Goal: Transaction & Acquisition: Purchase product/service

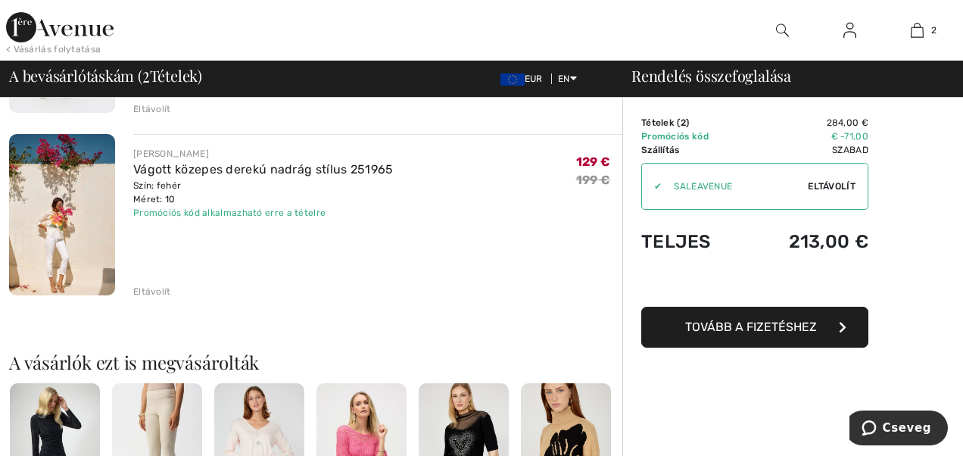
scroll to position [266, 0]
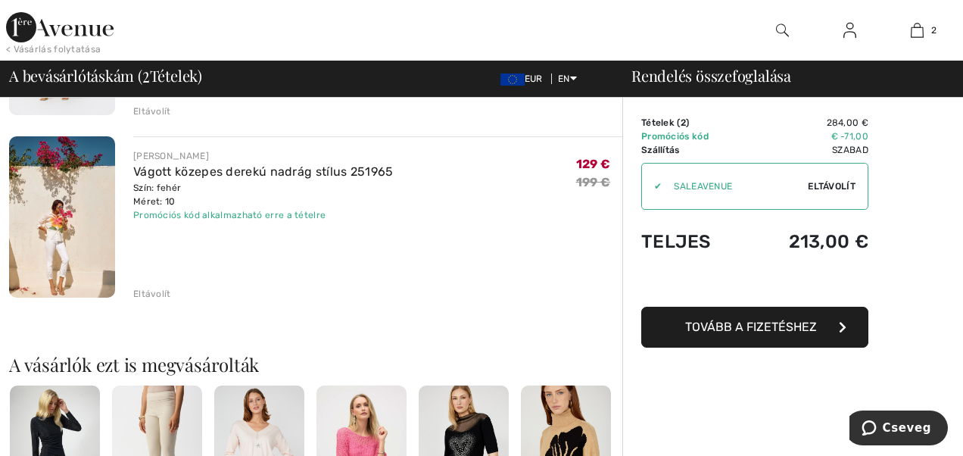
click at [147, 292] on div "Eltávolít" at bounding box center [152, 294] width 38 height 14
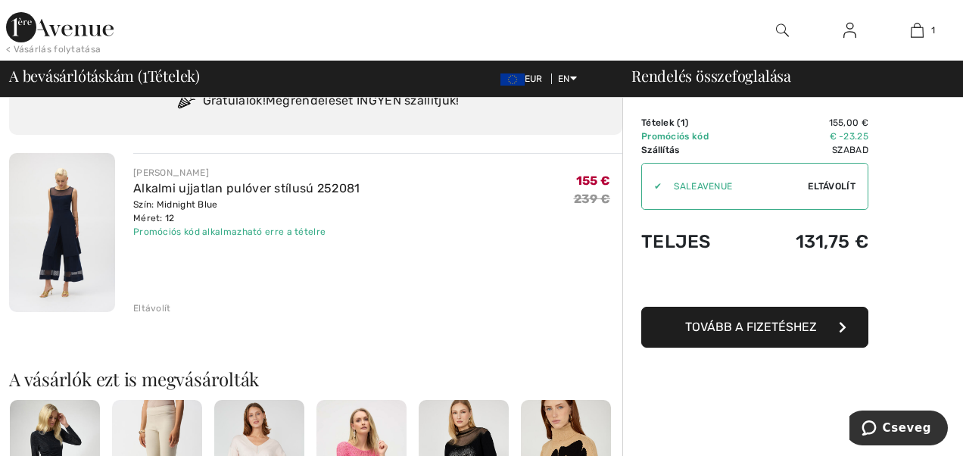
scroll to position [67, 0]
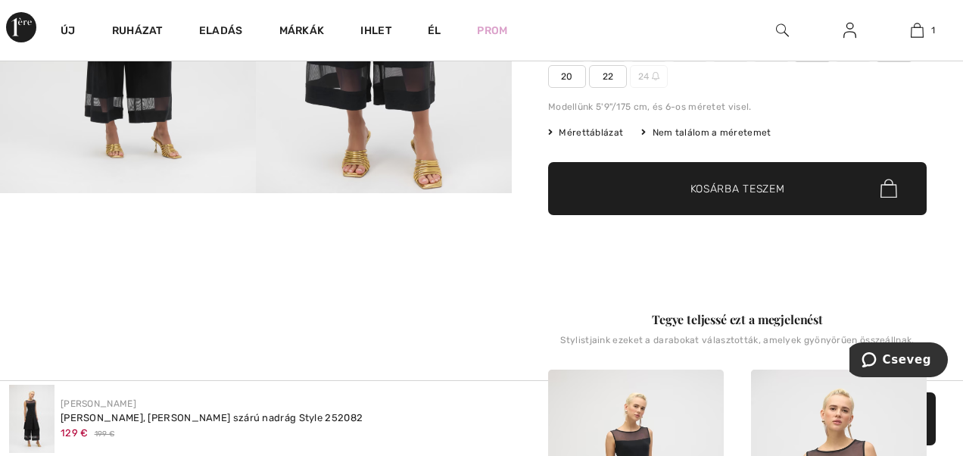
scroll to position [341, 0]
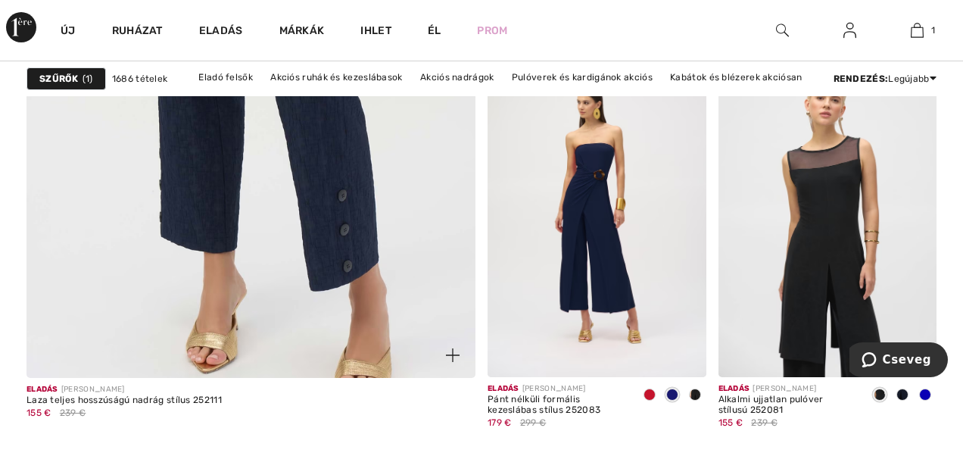
scroll to position [3902, 0]
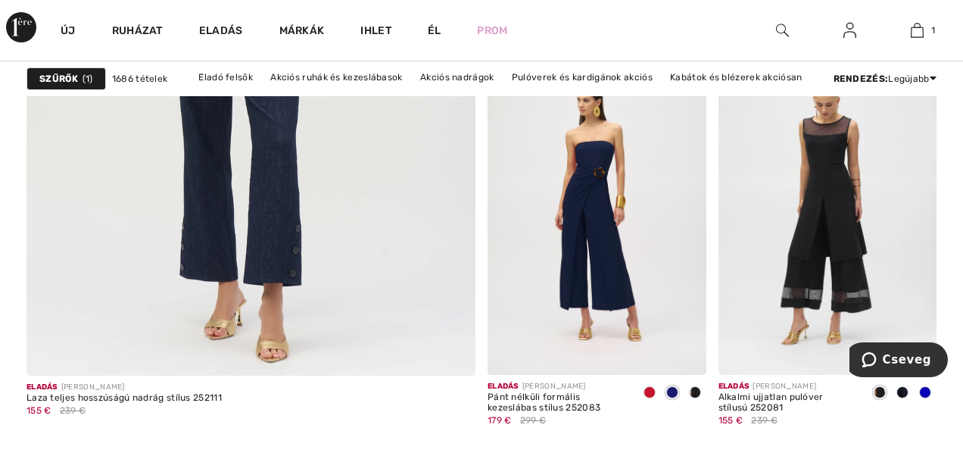
click at [824, 252] on img at bounding box center [827, 211] width 219 height 328
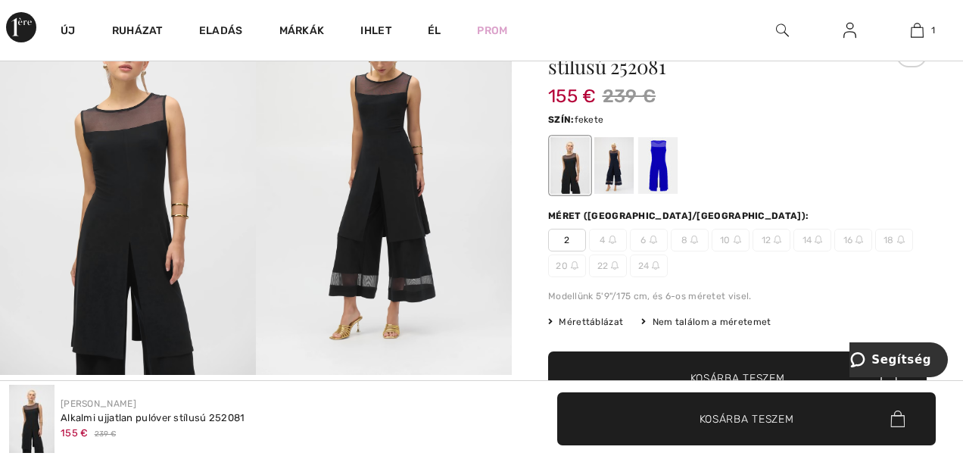
scroll to position [160, 0]
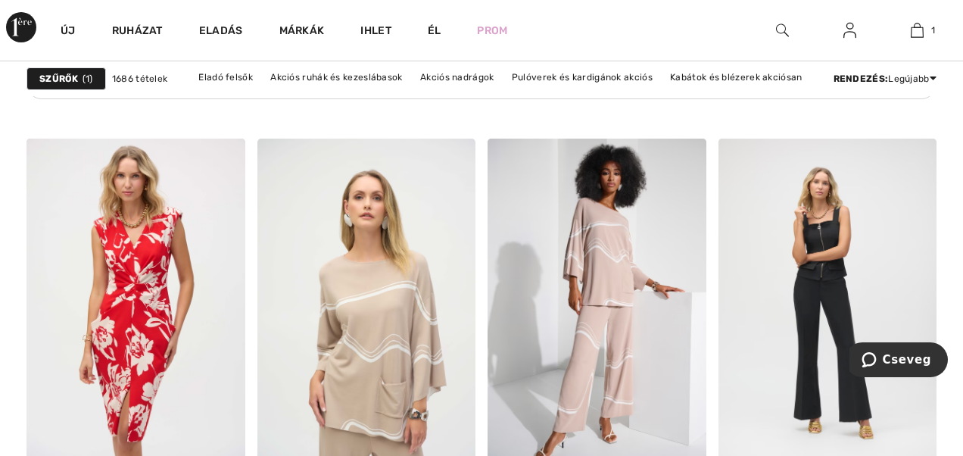
scroll to position [5236, 0]
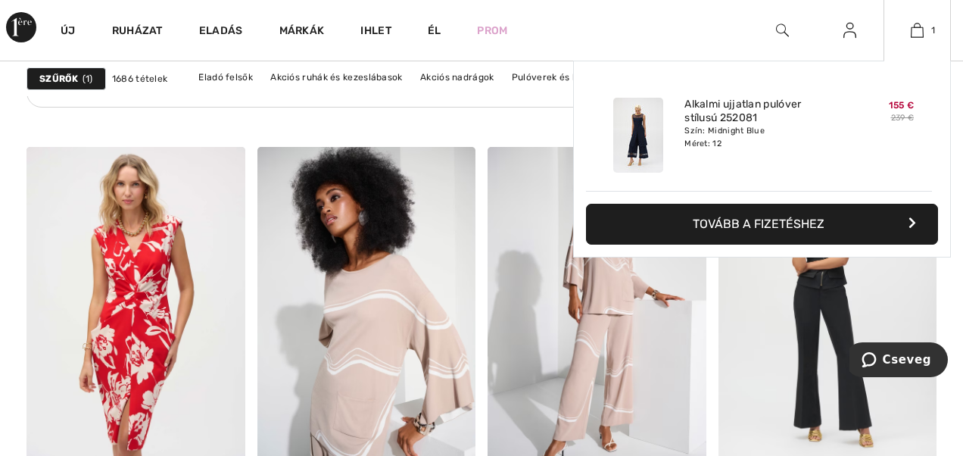
click at [820, 138] on div "Szín: Midnight Blue Méret: 12" at bounding box center [758, 137] width 149 height 24
click at [730, 120] on link "Alkalmi ujjatlan pulóver stílusú 252081" at bounding box center [758, 111] width 149 height 27
click at [634, 132] on img at bounding box center [638, 135] width 50 height 75
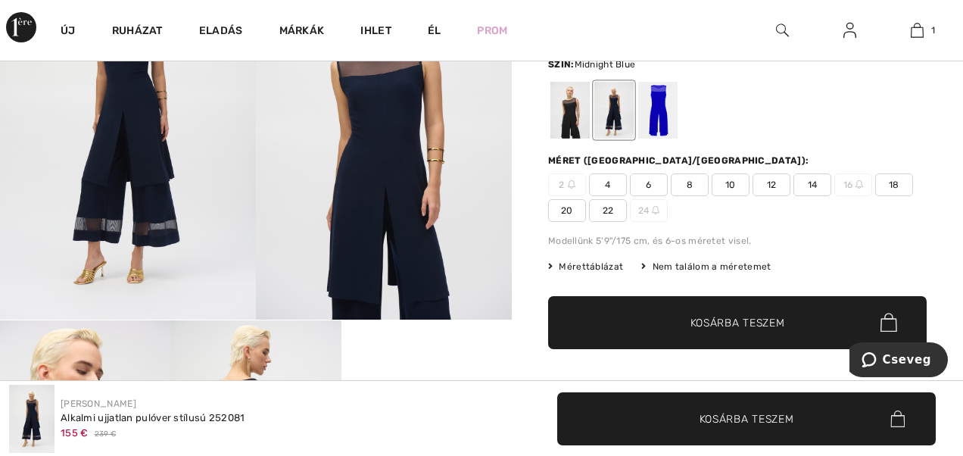
scroll to position [110, 0]
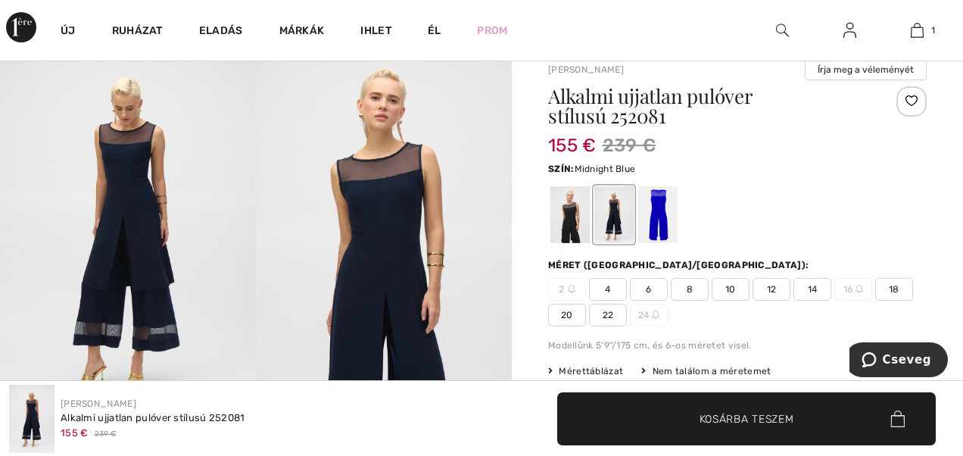
click at [766, 288] on span "12" at bounding box center [772, 289] width 38 height 23
click at [715, 417] on span "Kosárba teszem" at bounding box center [747, 418] width 95 height 16
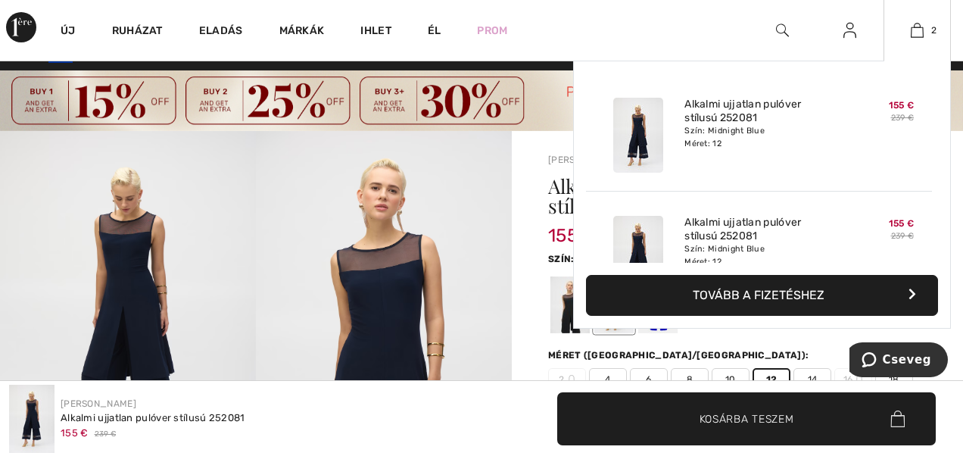
scroll to position [47, 0]
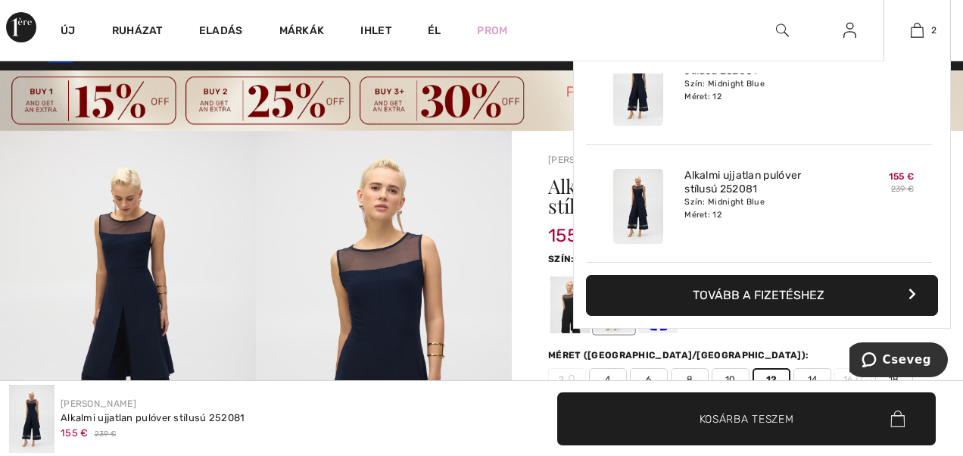
click at [742, 118] on div "Alkalmi ujjatlan pulóver stílusú 252081 Szín: Midnight Blue Méret: 12" at bounding box center [758, 88] width 161 height 87
click at [648, 100] on img at bounding box center [638, 88] width 50 height 75
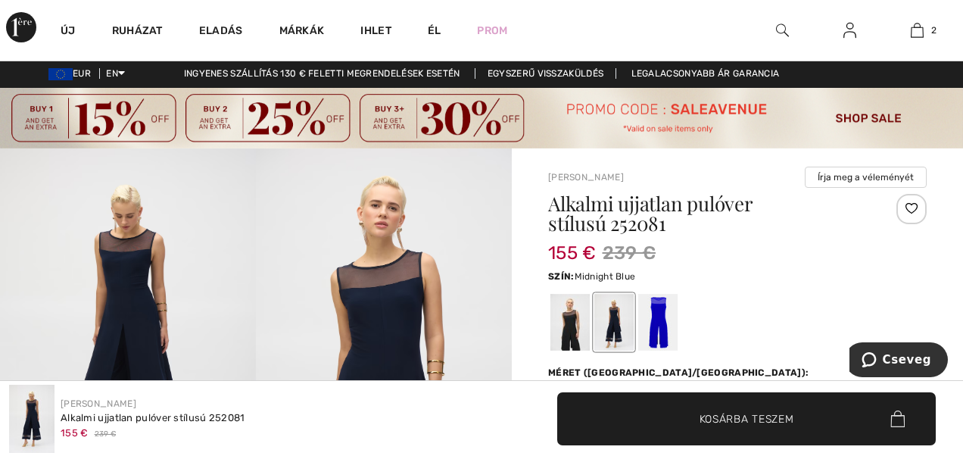
scroll to position [2, 0]
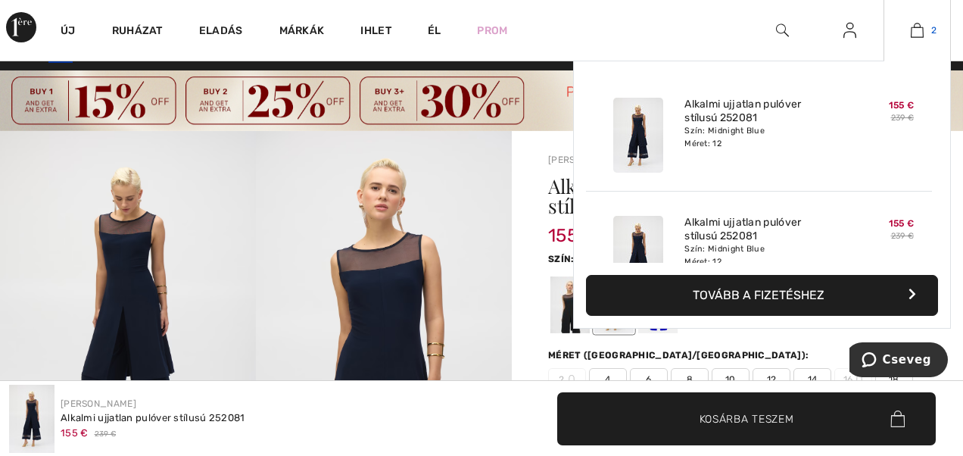
click at [921, 26] on img at bounding box center [917, 30] width 13 height 18
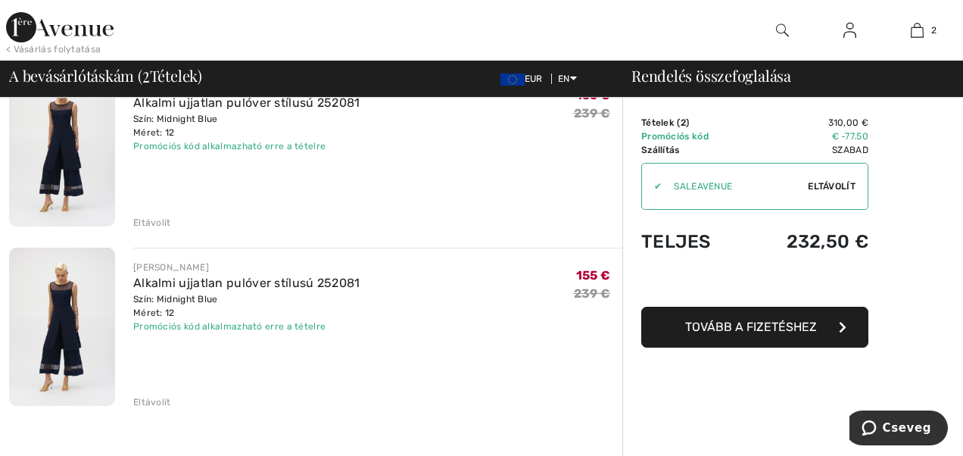
scroll to position [153, 0]
click at [148, 217] on div "Eltávolít" at bounding box center [152, 224] width 38 height 14
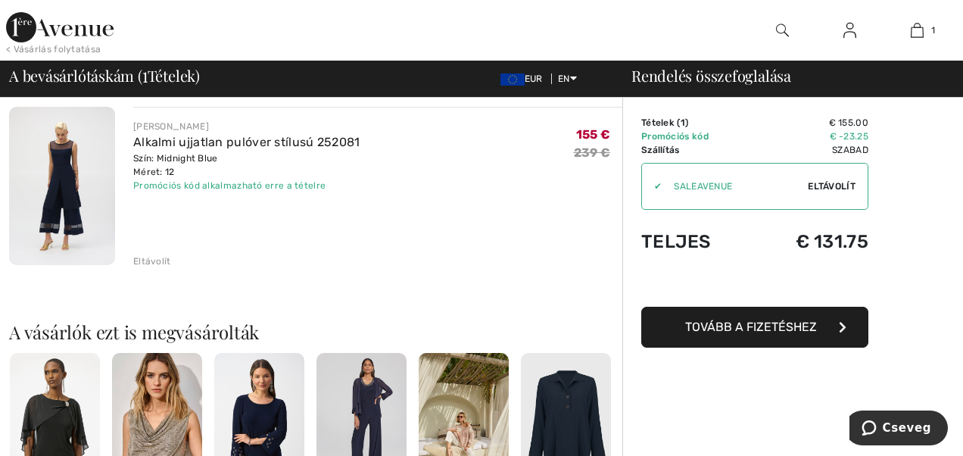
scroll to position [133, 0]
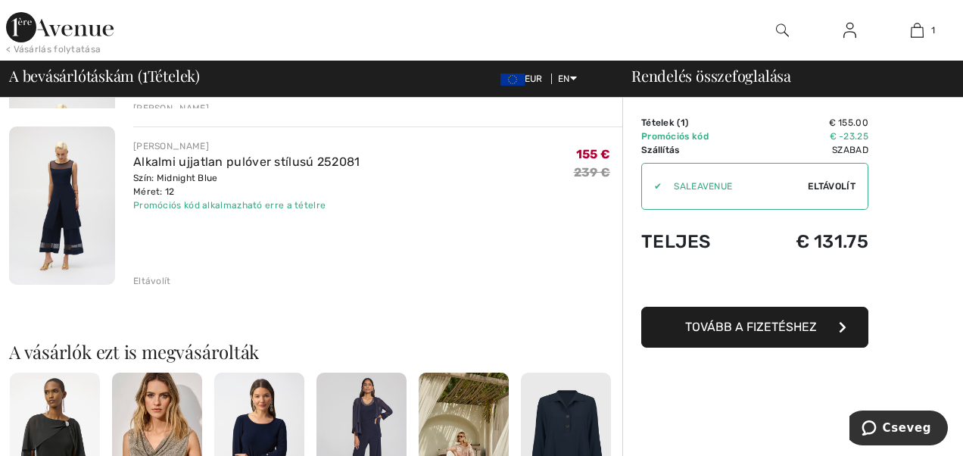
click at [136, 402] on img at bounding box center [157, 439] width 90 height 135
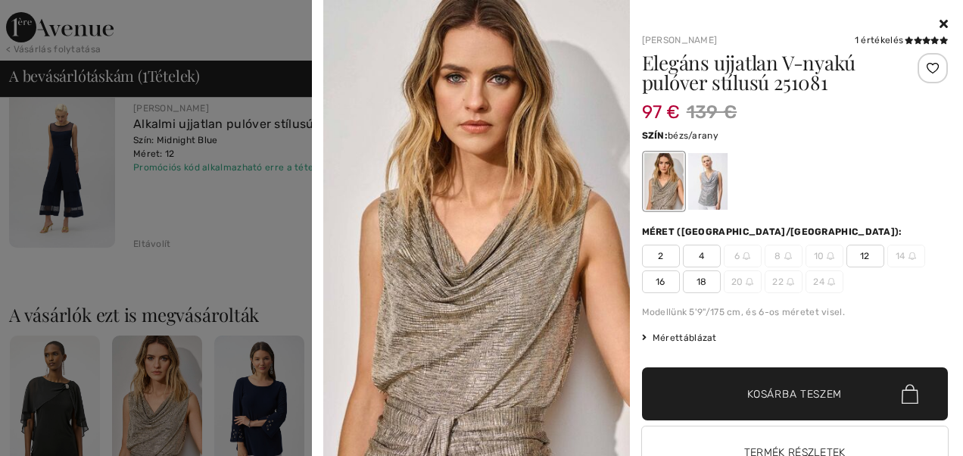
click at [157, 243] on div at bounding box center [481, 228] width 963 height 456
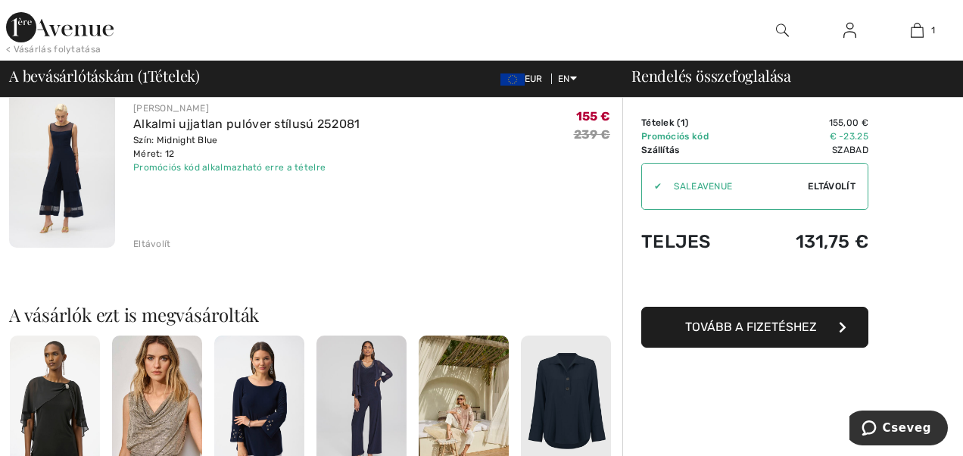
click at [157, 243] on div "Eltávolít" at bounding box center [152, 244] width 38 height 14
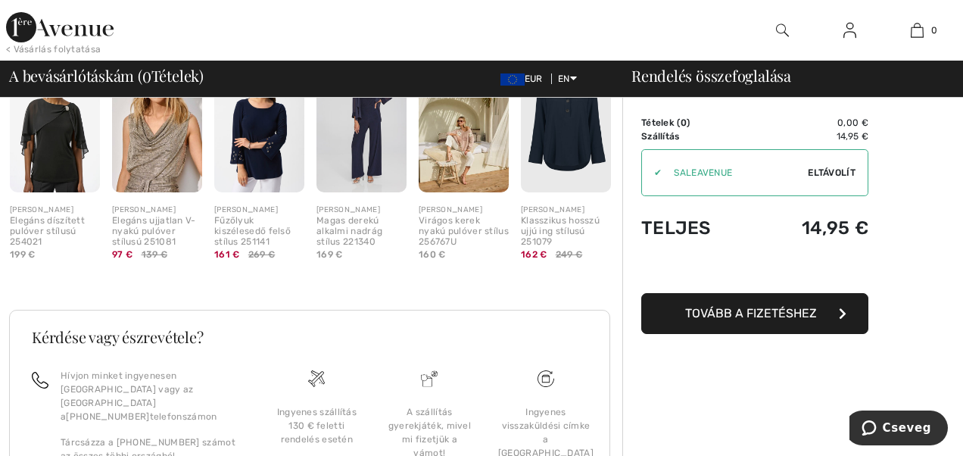
scroll to position [392, 0]
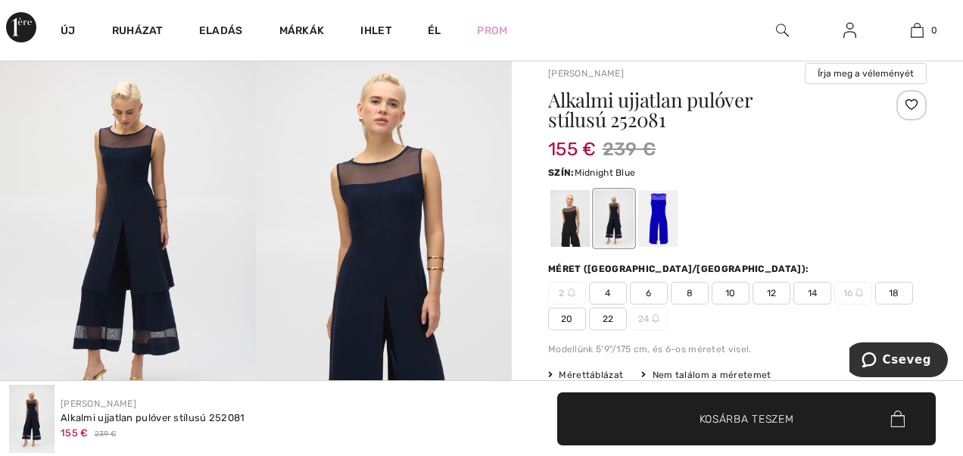
scroll to position [103, 0]
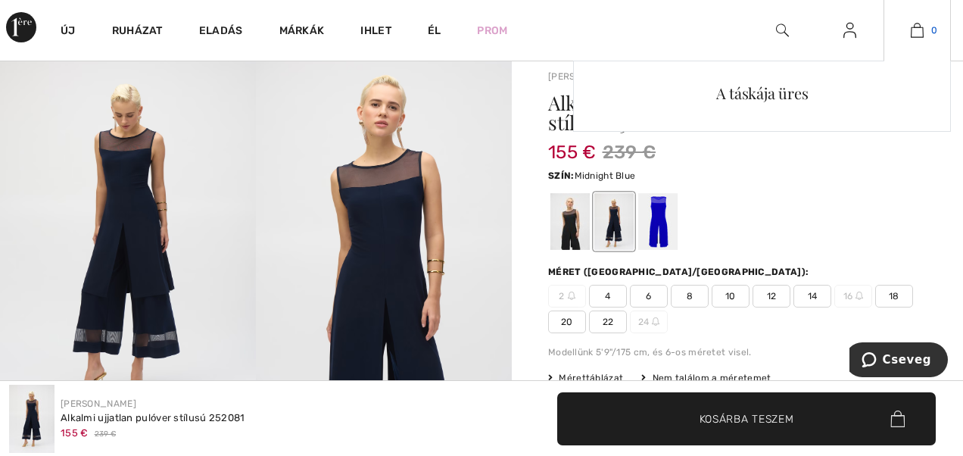
click at [921, 27] on img at bounding box center [917, 30] width 13 height 18
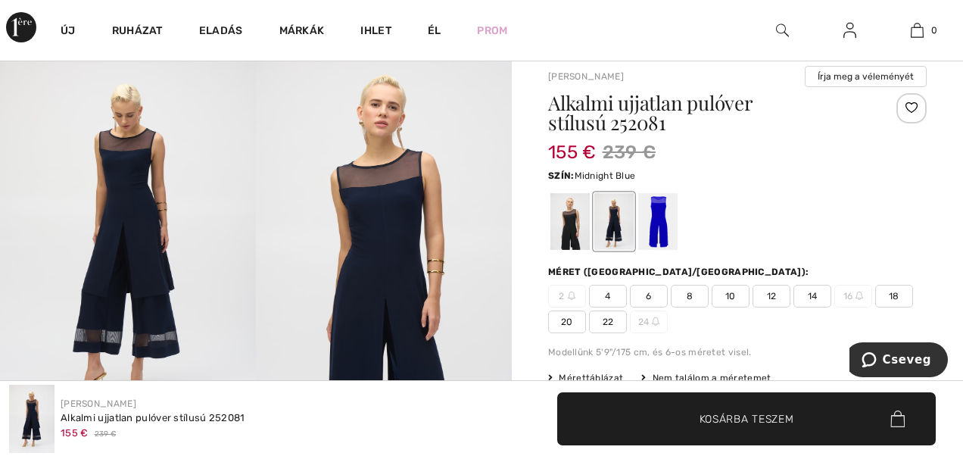
scroll to position [116, 0]
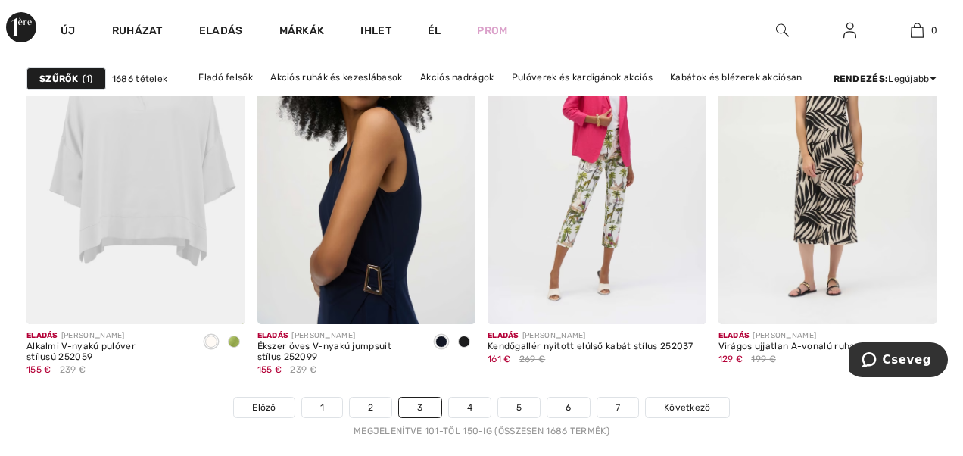
scroll to position [6214, 0]
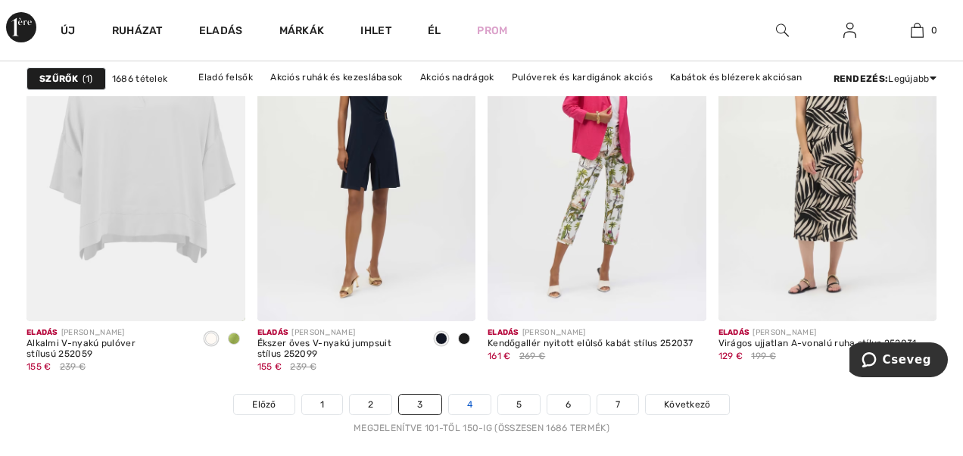
click at [469, 401] on link "4" at bounding box center [470, 404] width 42 height 20
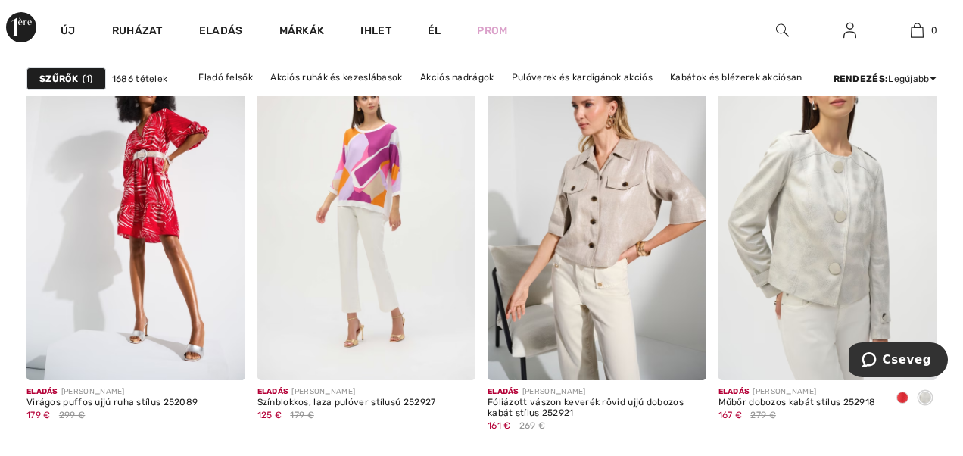
scroll to position [2885, 0]
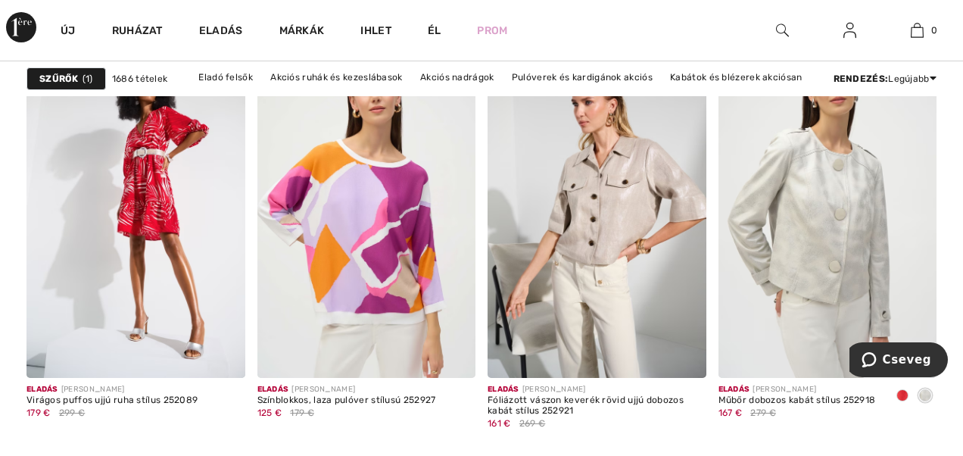
click at [903, 392] on span at bounding box center [902, 395] width 12 height 12
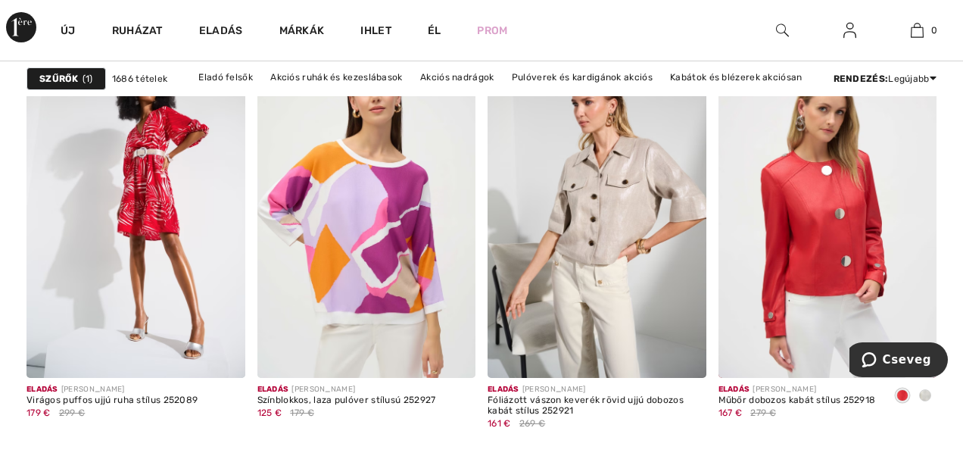
click at [929, 393] on span at bounding box center [925, 395] width 12 height 12
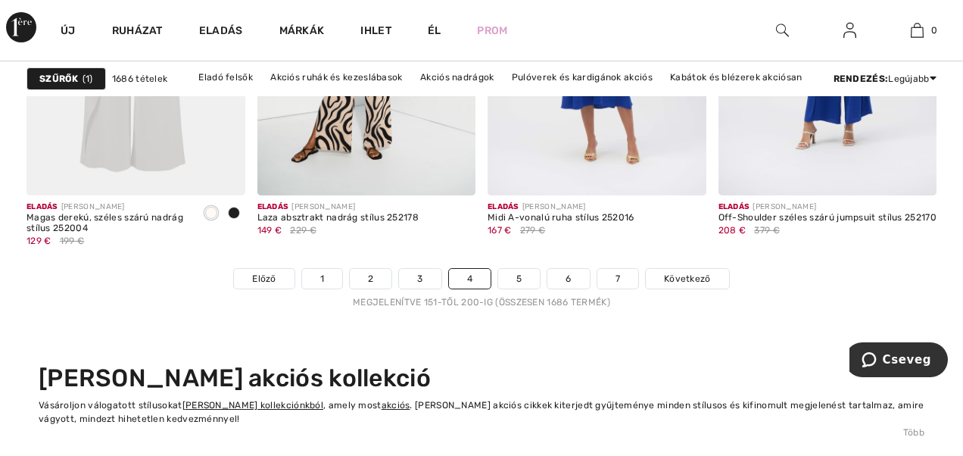
scroll to position [6346, 0]
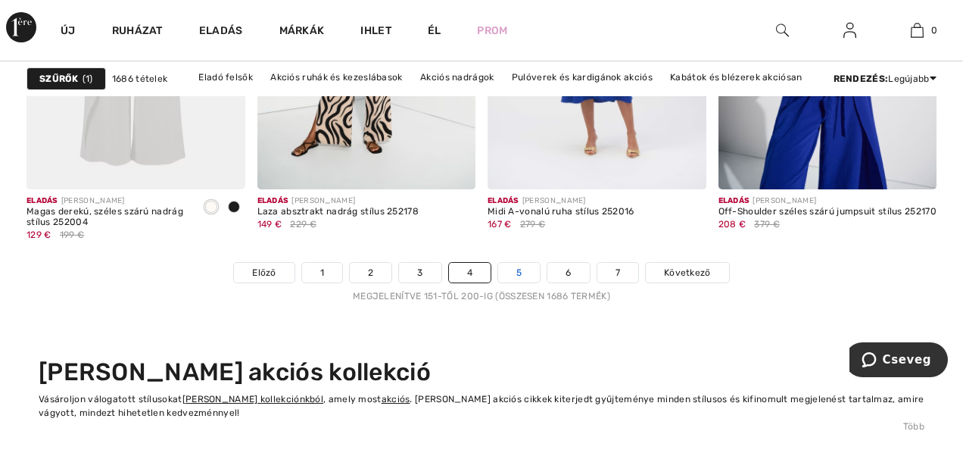
click at [519, 276] on link "5" at bounding box center [519, 273] width 42 height 20
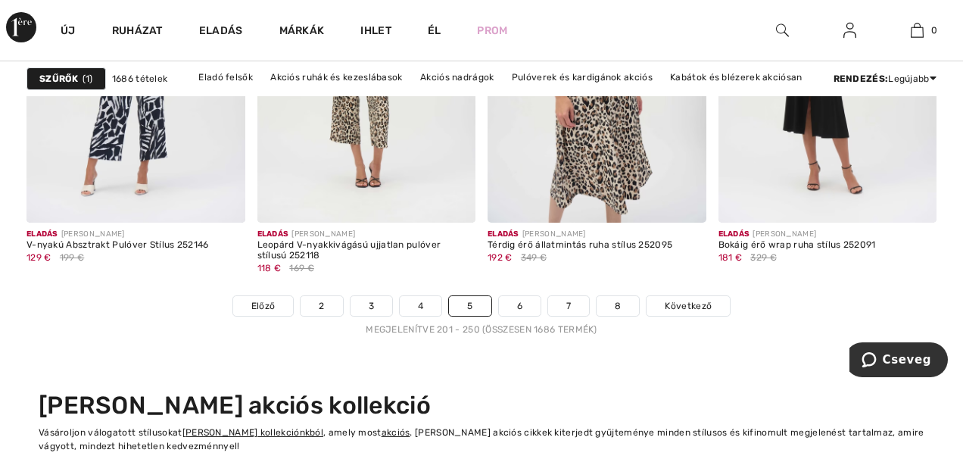
scroll to position [6314, 0]
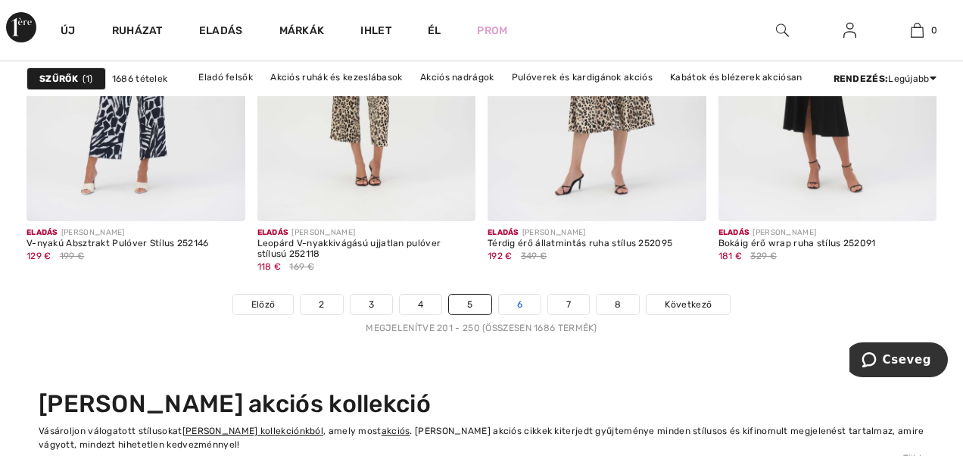
click at [521, 302] on link "6" at bounding box center [520, 304] width 42 height 20
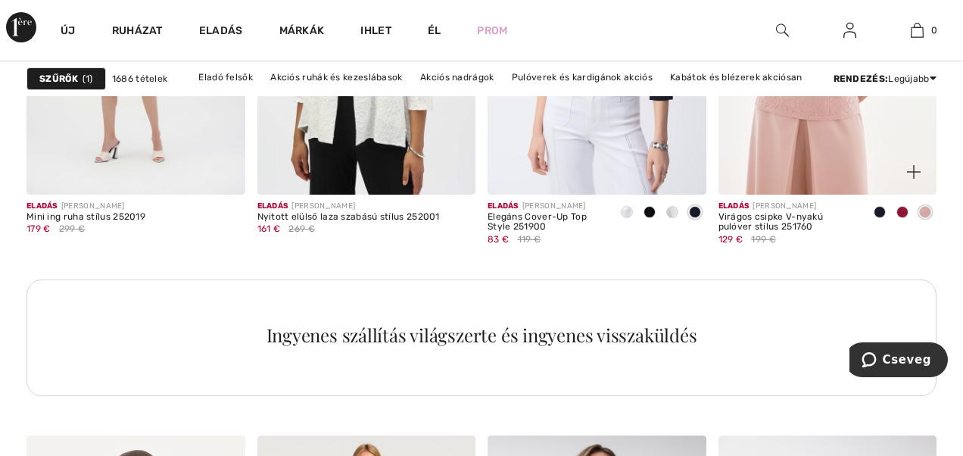
scroll to position [1593, 0]
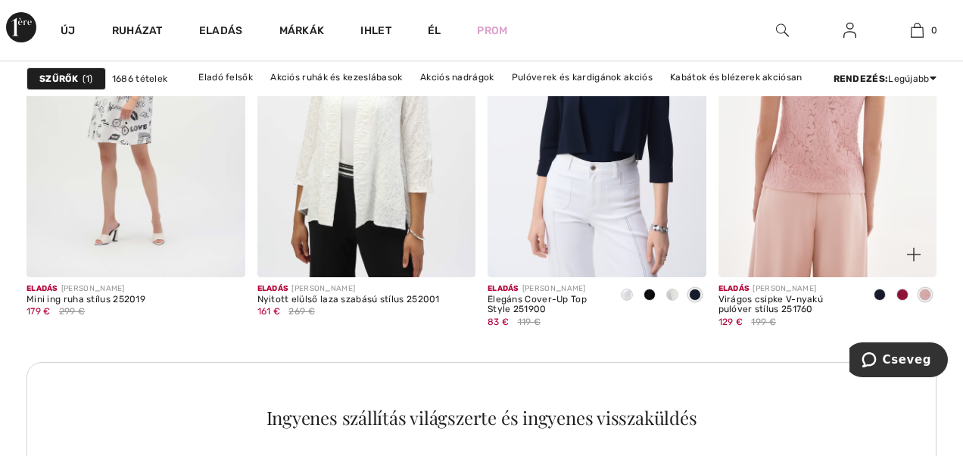
click at [846, 142] on img at bounding box center [827, 113] width 219 height 328
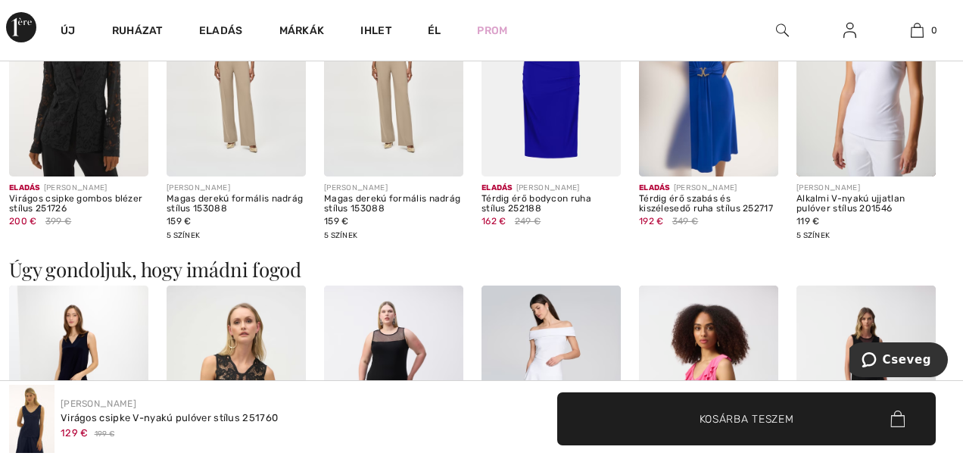
scroll to position [1081, 0]
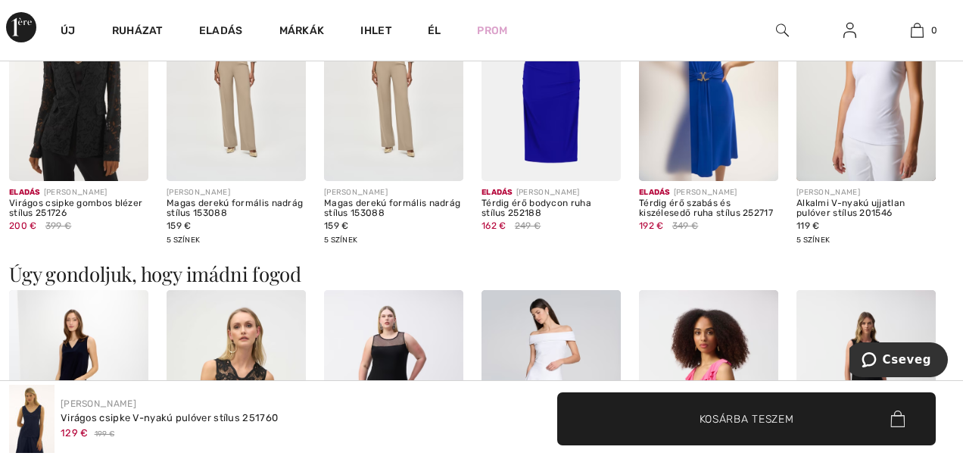
click at [229, 131] on img at bounding box center [236, 76] width 139 height 209
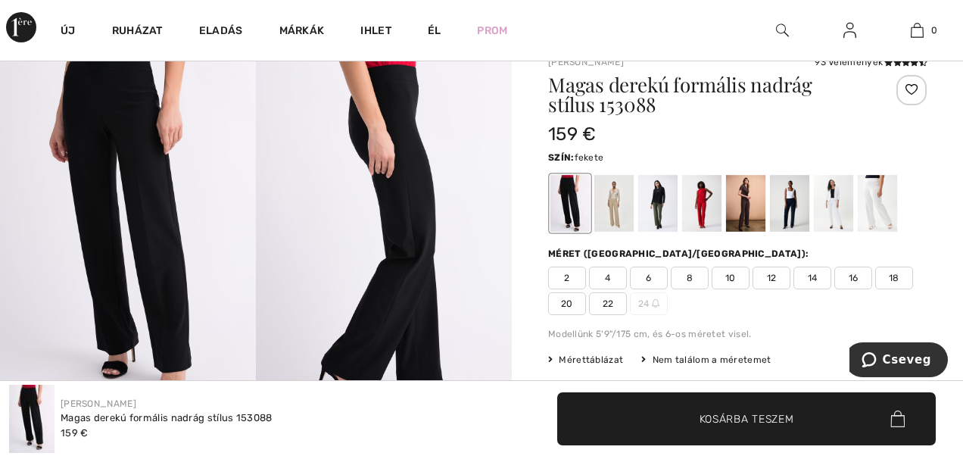
scroll to position [114, 0]
click at [700, 197] on div at bounding box center [701, 202] width 39 height 57
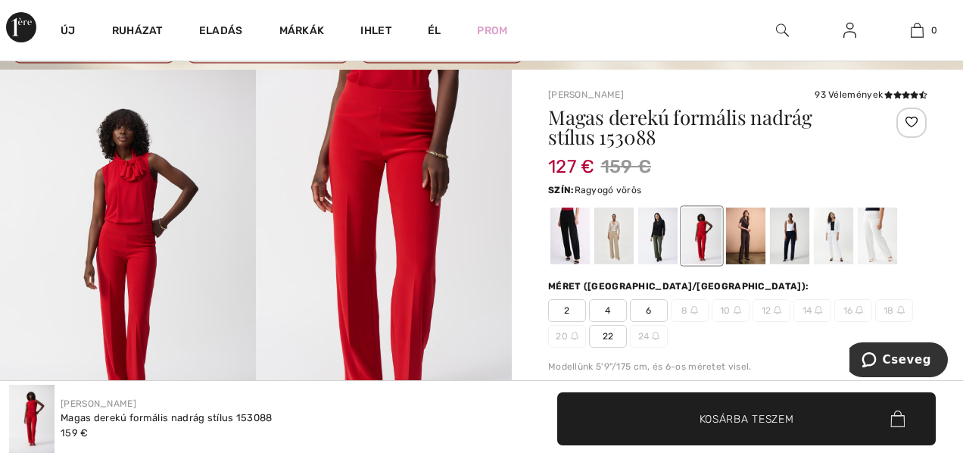
scroll to position [77, 0]
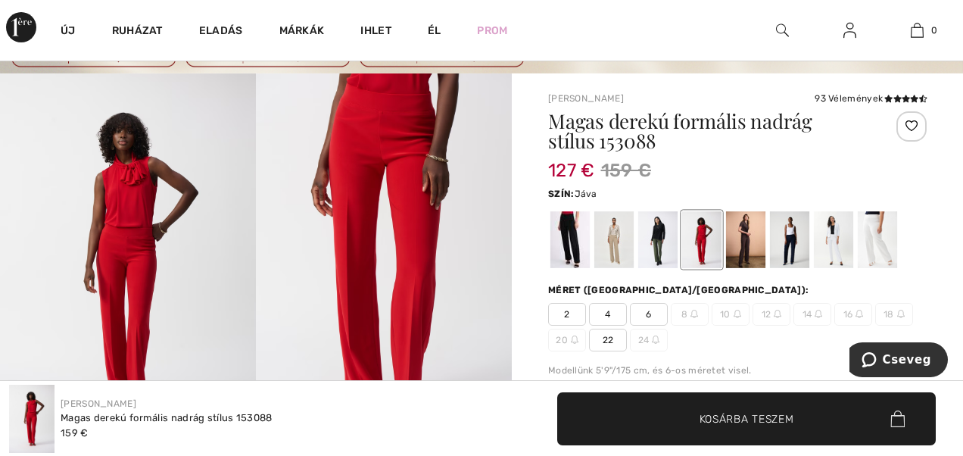
click at [619, 245] on div at bounding box center [613, 239] width 39 height 57
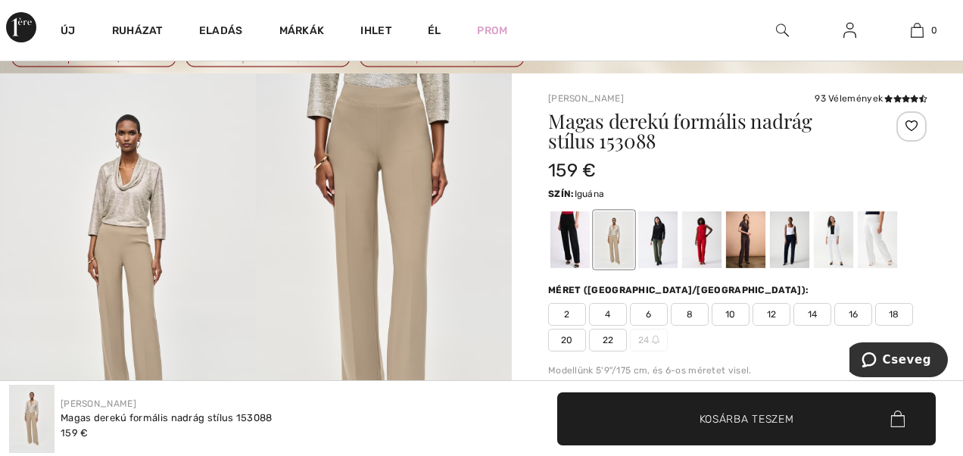
click at [656, 244] on div at bounding box center [657, 239] width 39 height 57
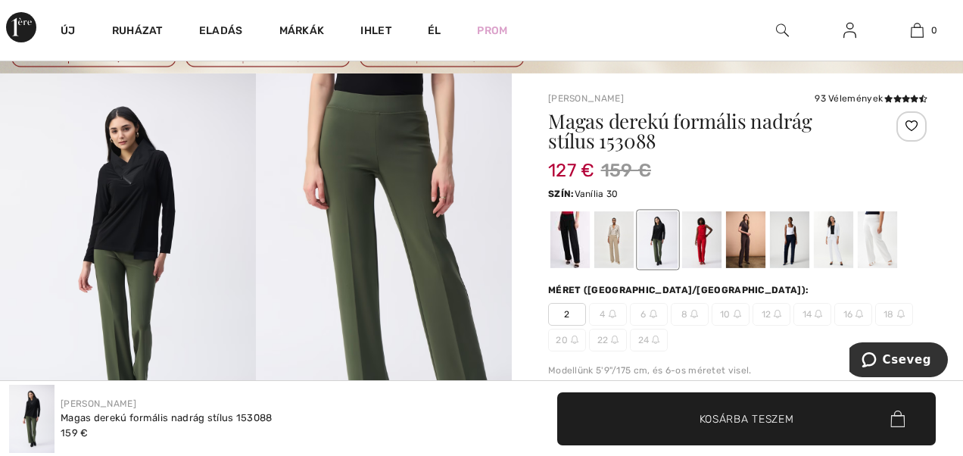
click at [880, 229] on div at bounding box center [877, 239] width 39 height 57
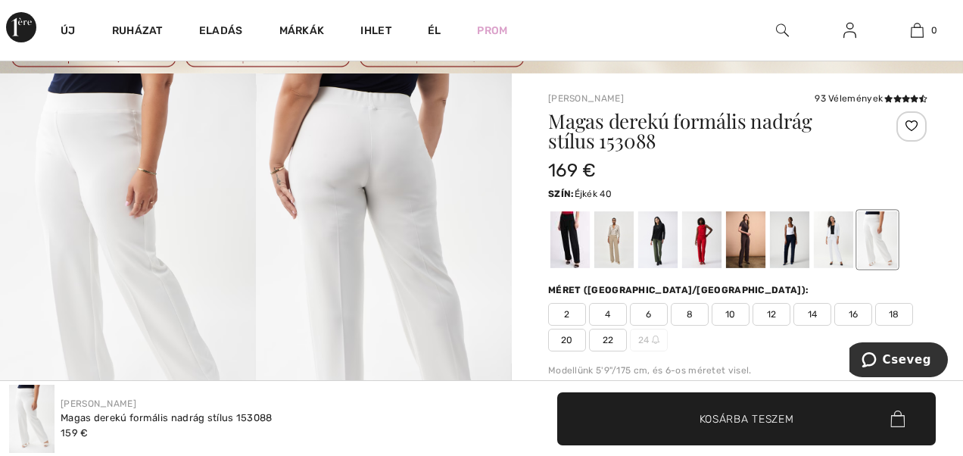
click at [790, 226] on div at bounding box center [789, 239] width 39 height 57
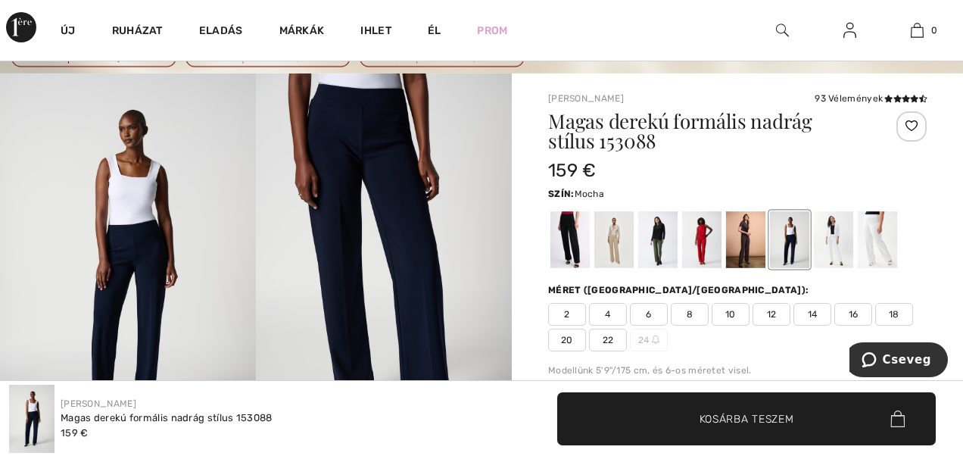
click at [746, 236] on div at bounding box center [745, 239] width 39 height 57
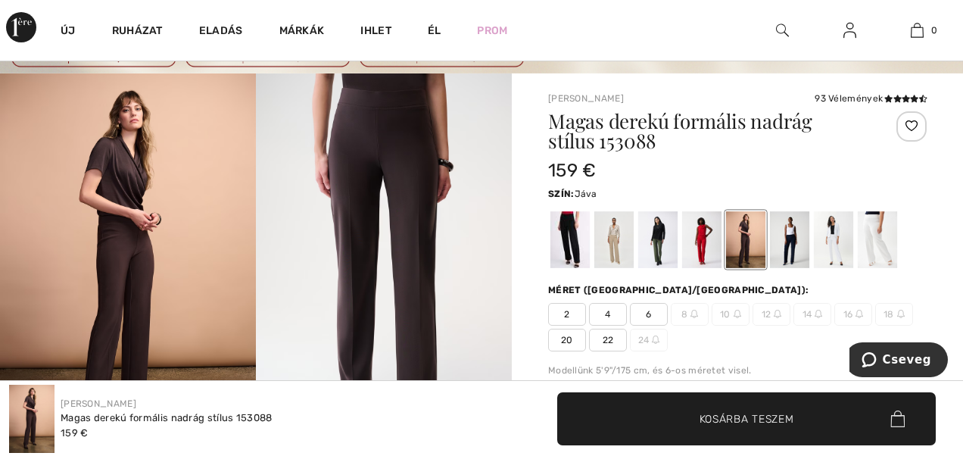
click at [613, 226] on div at bounding box center [613, 239] width 39 height 57
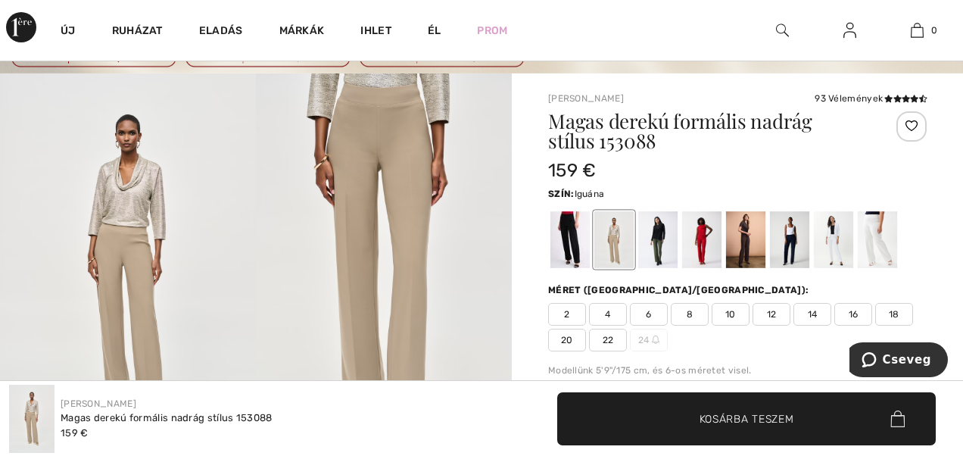
click at [655, 214] on div at bounding box center [657, 239] width 39 height 57
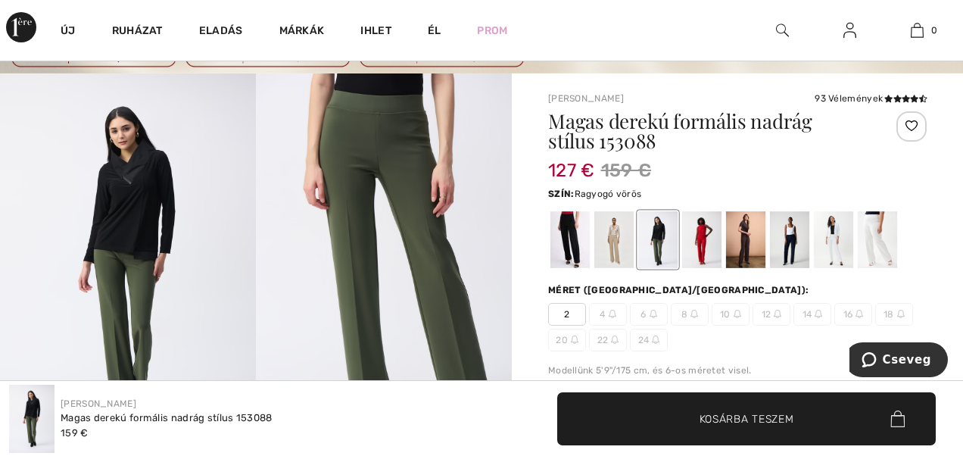
click at [697, 243] on div at bounding box center [701, 239] width 39 height 57
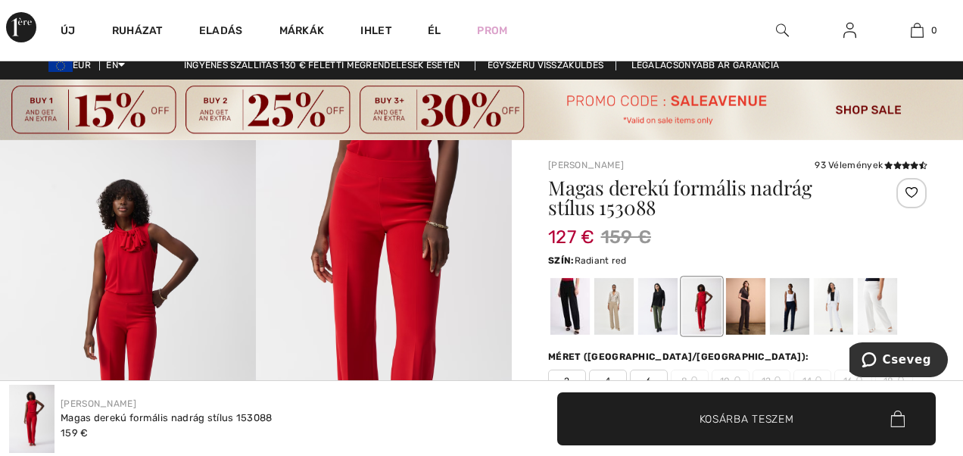
scroll to position [0, 0]
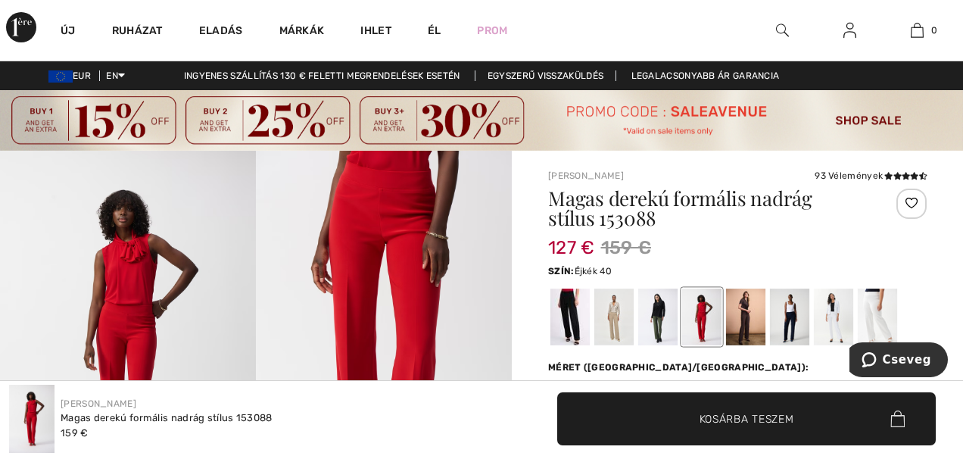
click at [805, 319] on div at bounding box center [789, 316] width 39 height 57
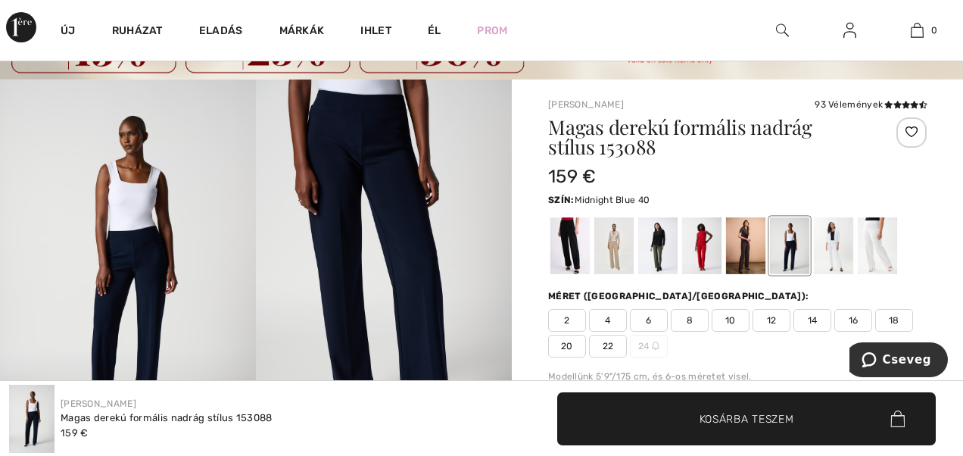
scroll to position [70, 0]
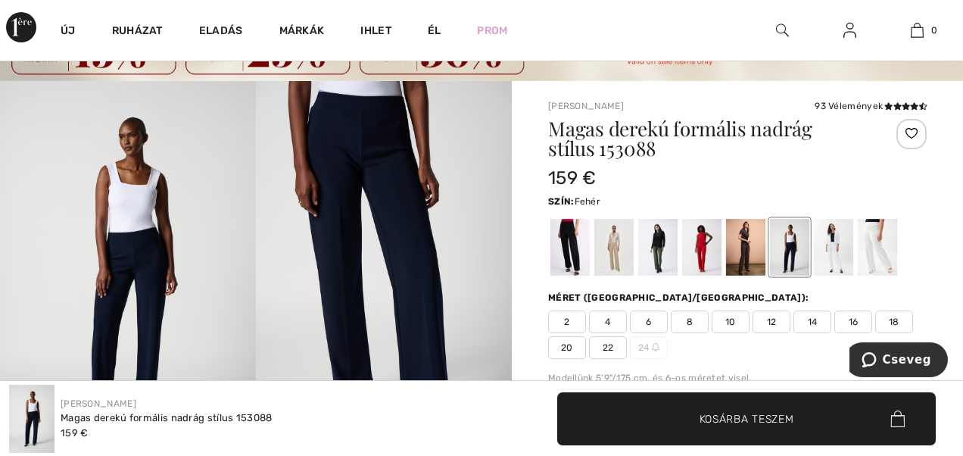
click at [837, 256] on div at bounding box center [833, 247] width 39 height 57
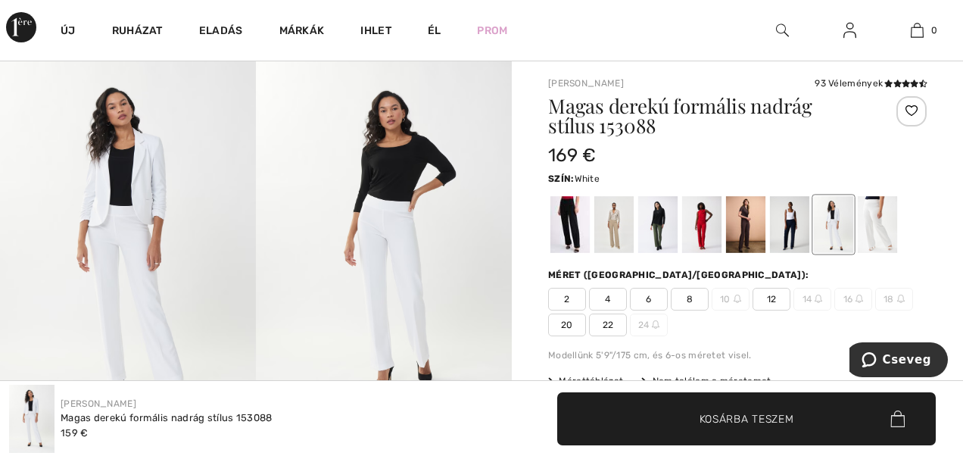
scroll to position [103, 0]
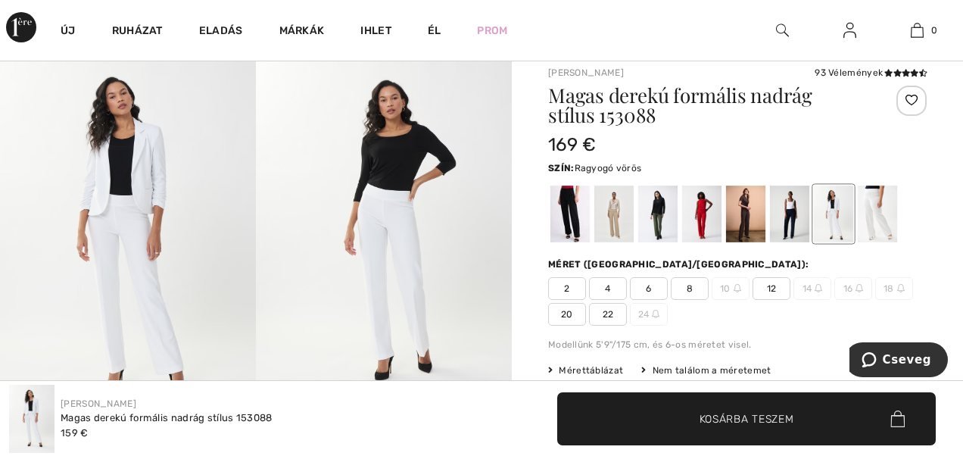
click at [709, 213] on div at bounding box center [701, 213] width 39 height 57
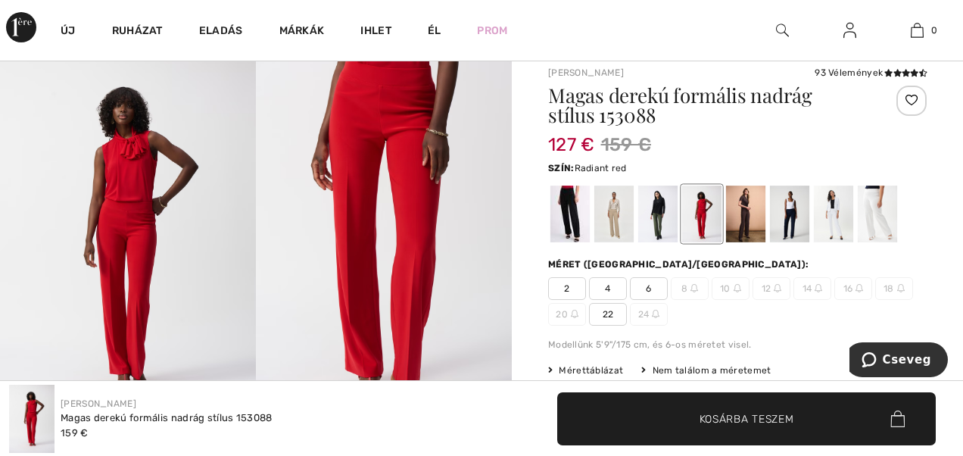
click at [765, 284] on font "12" at bounding box center [767, 289] width 10 height 14
click at [765, 292] on font "12" at bounding box center [767, 289] width 10 height 14
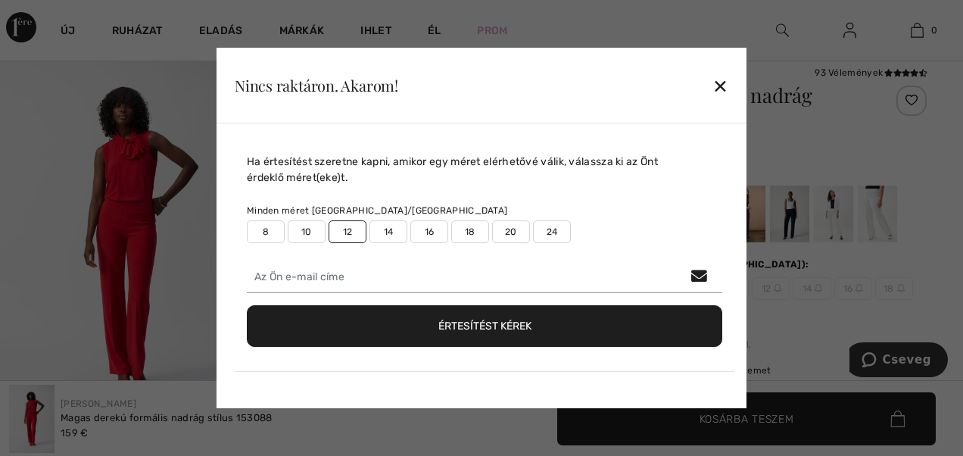
click at [474, 321] on button "Értesítést kérek" at bounding box center [484, 326] width 475 height 42
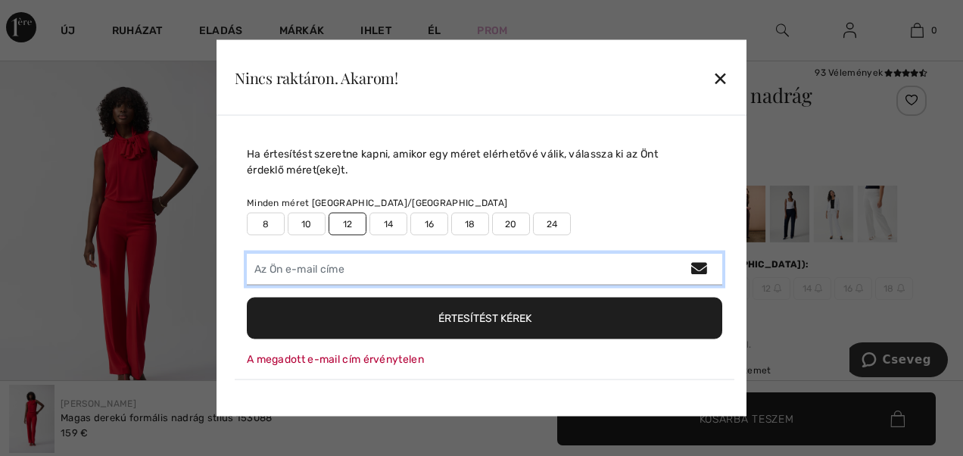
click at [378, 266] on input "email" at bounding box center [484, 270] width 475 height 32
type input "famoroza@gmail.com"
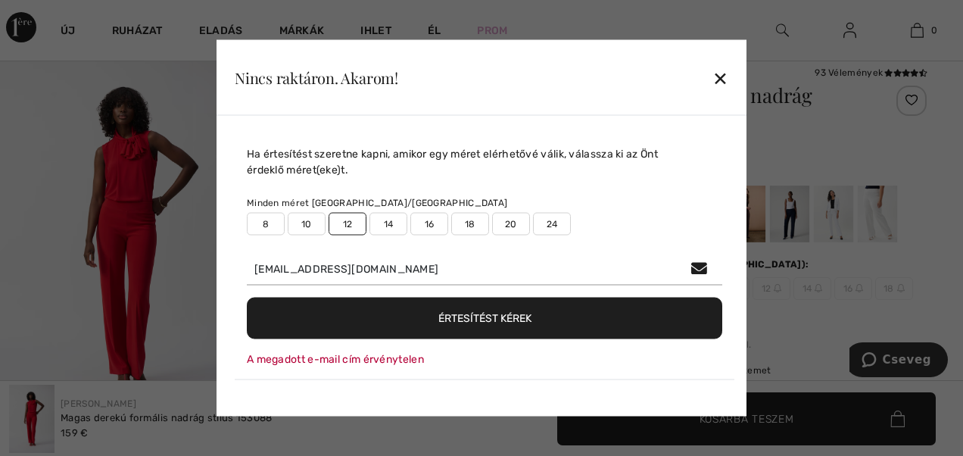
click at [441, 316] on button "Értesítést kérek" at bounding box center [484, 319] width 475 height 42
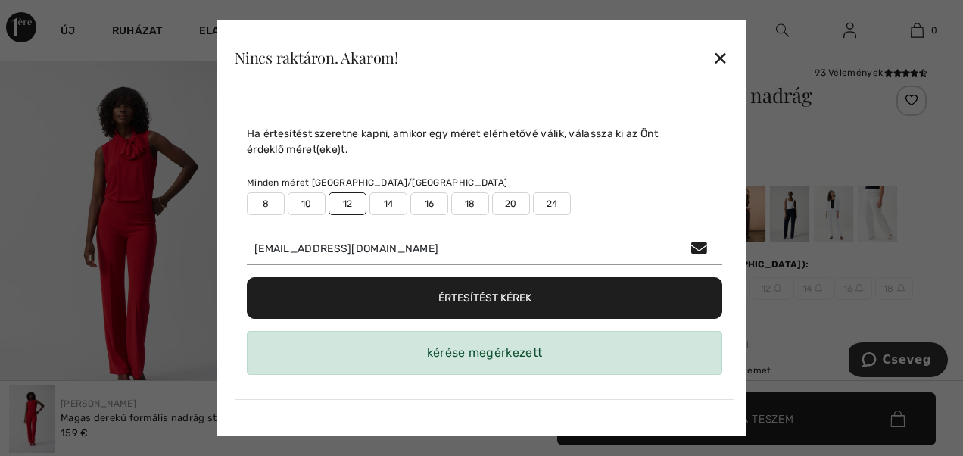
click at [721, 55] on div "✕" at bounding box center [720, 58] width 16 height 32
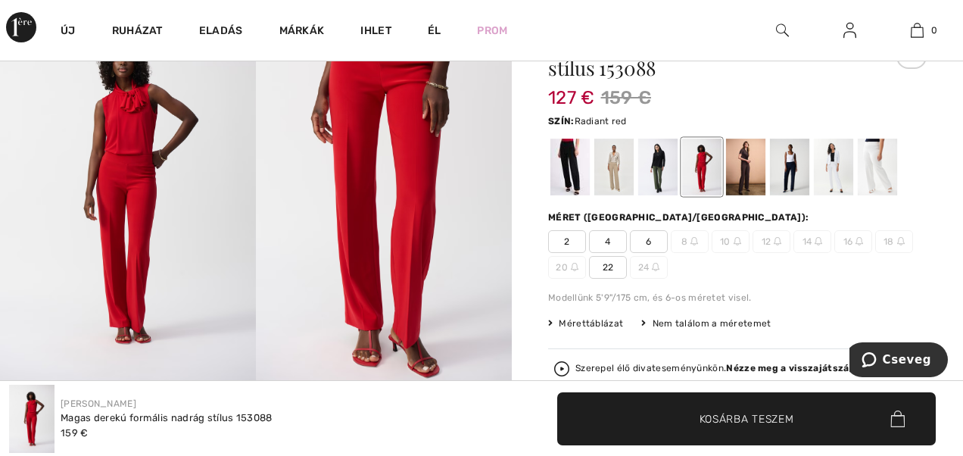
scroll to position [146, 0]
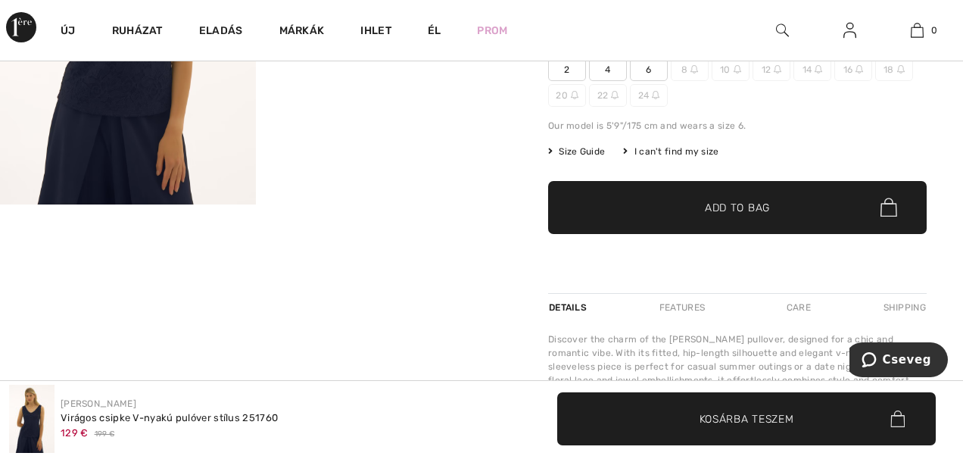
scroll to position [289, 0]
